Goal: Find specific page/section: Find specific page/section

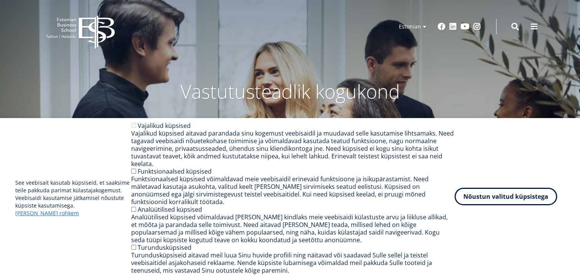
click at [504, 203] on button "Nõustun valitud küpsistega" at bounding box center [505, 197] width 103 height 18
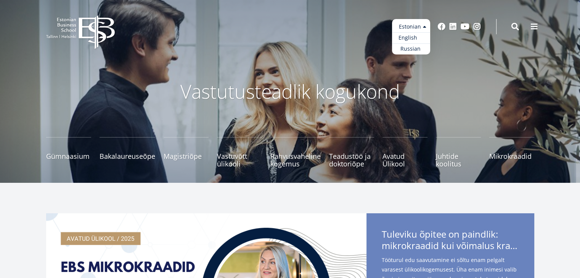
click at [413, 37] on link "English" at bounding box center [411, 37] width 38 height 11
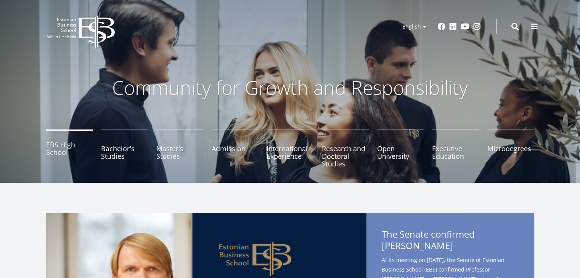
click at [68, 149] on link "EBS High School" at bounding box center [69, 149] width 47 height 38
